Goal: Information Seeking & Learning: Understand process/instructions

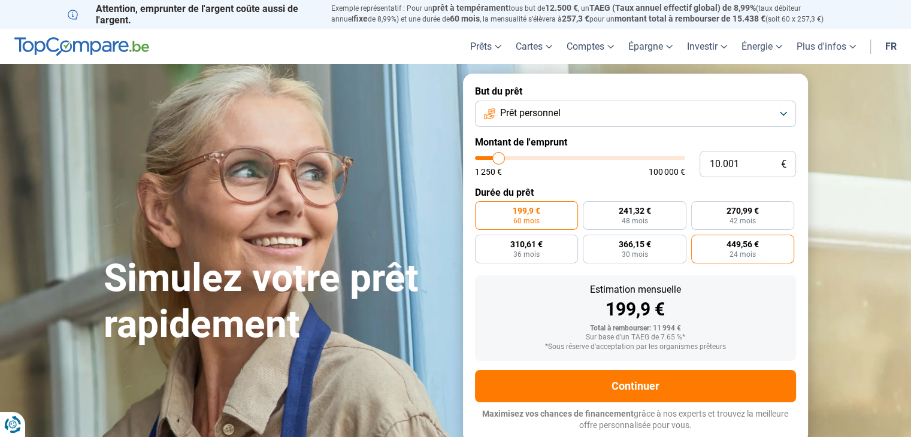
click at [731, 258] on span "24 mois" at bounding box center [743, 254] width 26 height 7
click at [699, 243] on input "449,56 € 24 mois" at bounding box center [695, 239] width 8 height 8
radio input "true"
click at [533, 214] on span "199,9 €" at bounding box center [527, 211] width 28 height 8
click at [483, 209] on input "199,9 € 60 mois" at bounding box center [479, 205] width 8 height 8
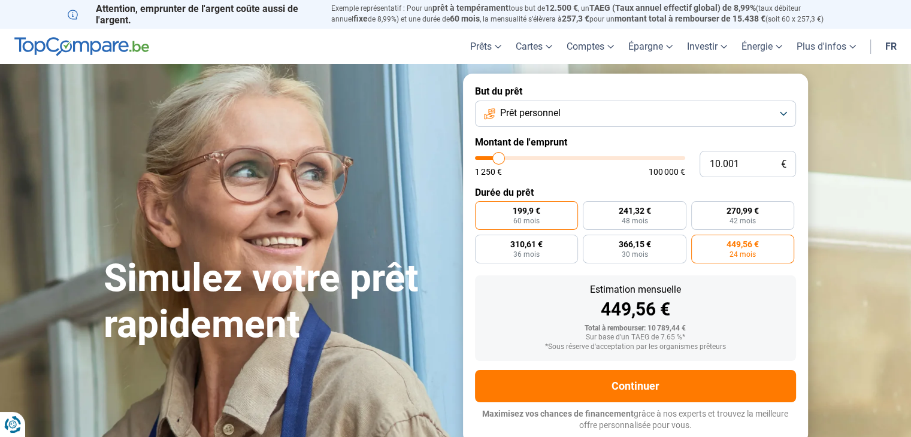
radio input "true"
type input "98.750"
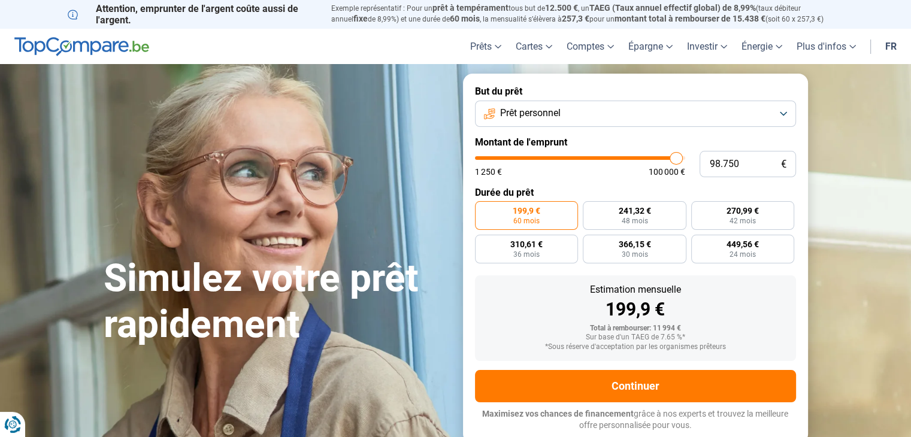
type input "98750"
click at [676, 158] on input "range" at bounding box center [580, 158] width 210 height 4
radio input "false"
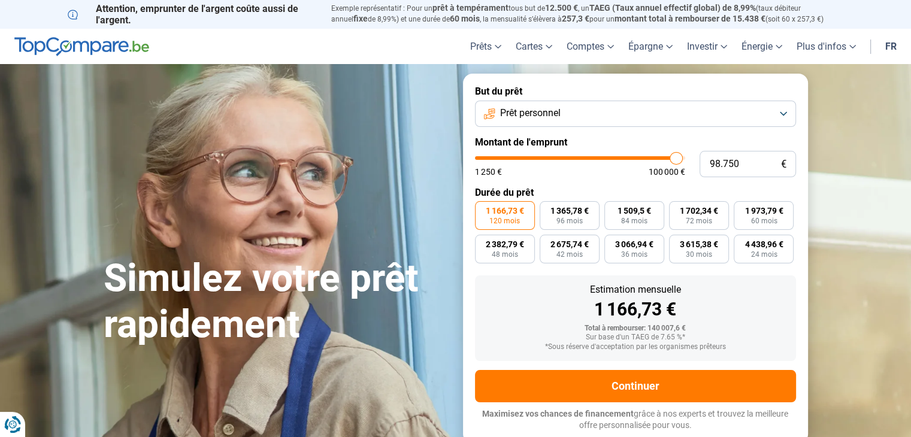
type input "100.000"
type input "100000"
click at [685, 158] on input "range" at bounding box center [580, 158] width 210 height 4
click at [759, 245] on span "4 495,15 €" at bounding box center [764, 244] width 38 height 8
click at [742, 243] on input "4 495,15 € 24 mois" at bounding box center [738, 239] width 8 height 8
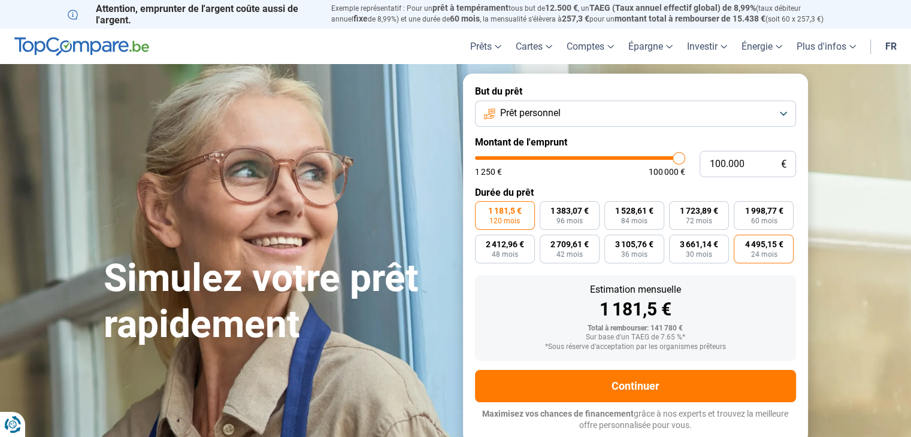
radio input "true"
click at [518, 109] on span "Prêt personnel" at bounding box center [530, 113] width 61 height 13
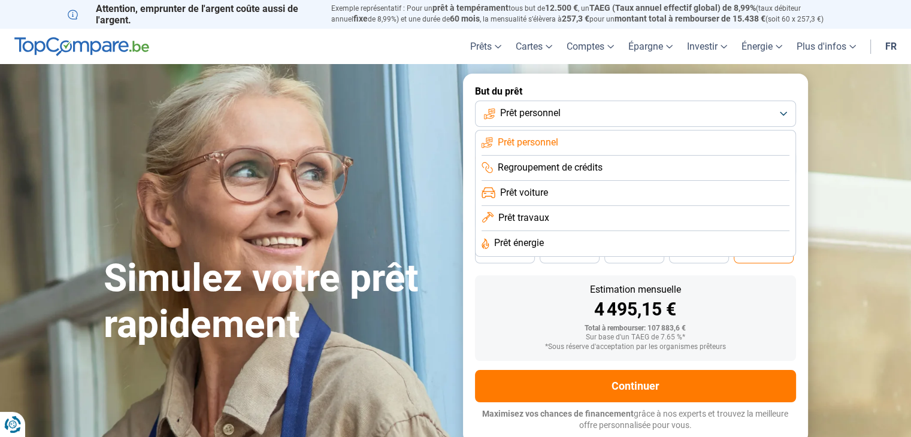
drag, startPoint x: 518, startPoint y: 109, endPoint x: 435, endPoint y: 101, distance: 83.0
click at [494, 111] on button "Prêt personnel" at bounding box center [635, 114] width 321 height 26
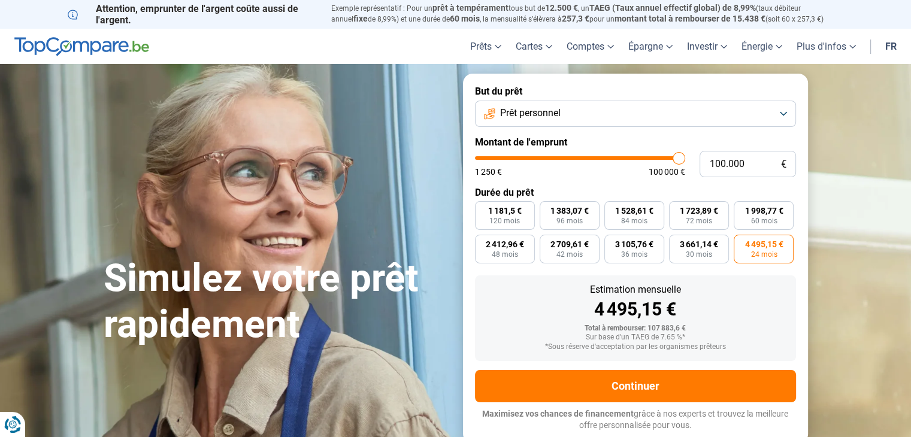
click at [409, 92] on div "Simulez votre prêt rapidement But du prêt Prêt personnel Montant de l'emprunt 1…" at bounding box center [455, 259] width 719 height 370
drag, startPoint x: 448, startPoint y: 8, endPoint x: 431, endPoint y: 7, distance: 16.3
click at [431, 7] on p "Exemple représentatif : Pour un prêt à tempérament tous but de 12.500 € , un TA…" at bounding box center [587, 14] width 513 height 22
